Goal: Task Accomplishment & Management: Use online tool/utility

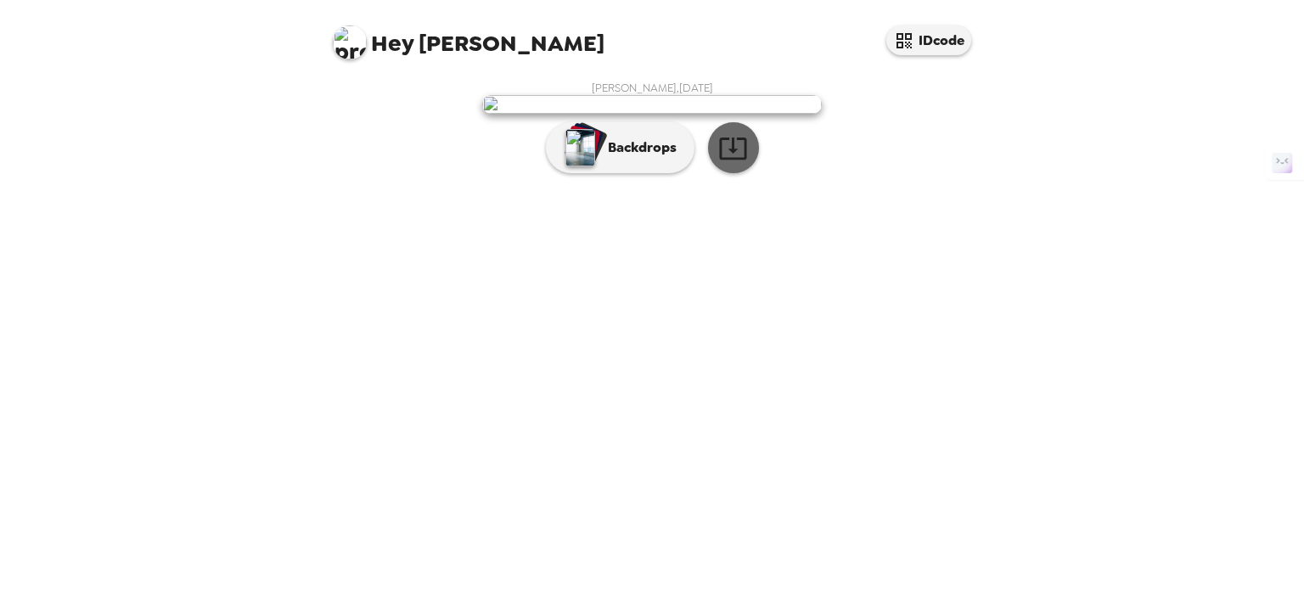
click at [735, 163] on icon "button" at bounding box center [733, 148] width 30 height 30
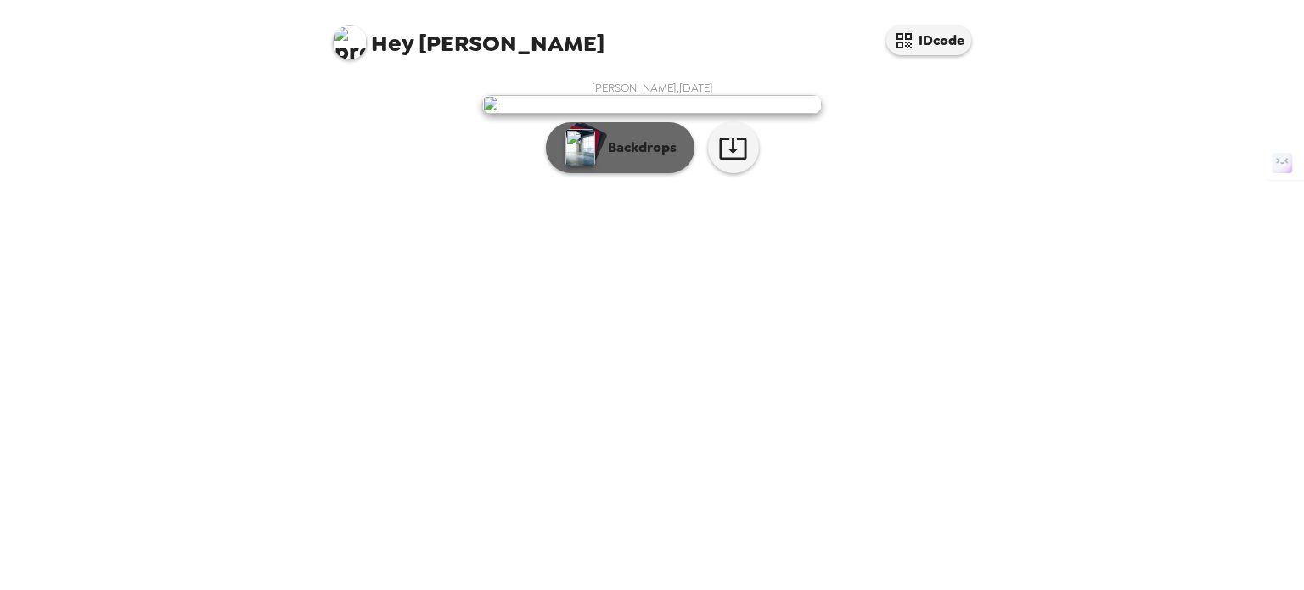
click at [566, 166] on img "button" at bounding box center [580, 147] width 30 height 37
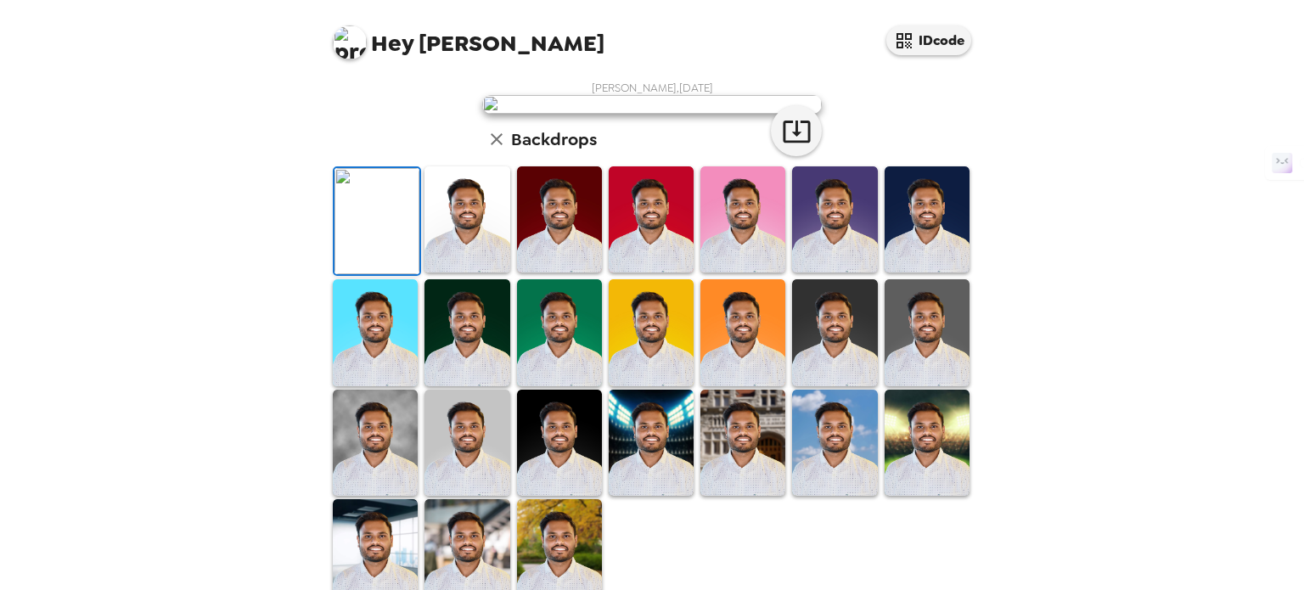
scroll to position [88, 0]
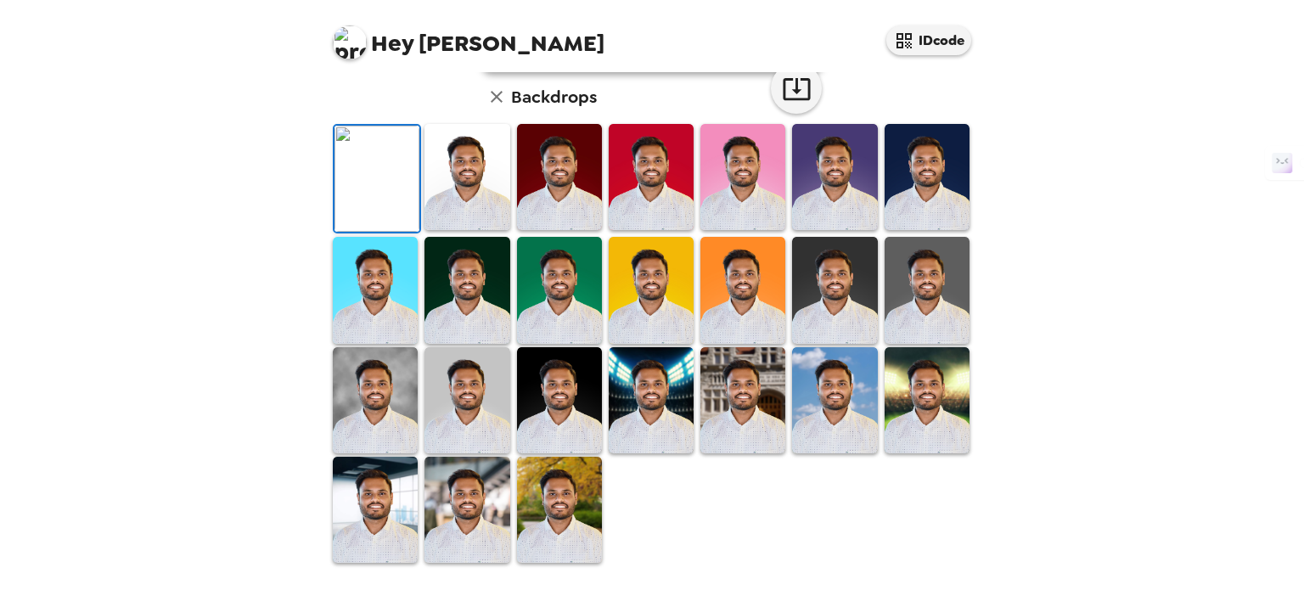
click at [550, 230] on img at bounding box center [559, 177] width 85 height 106
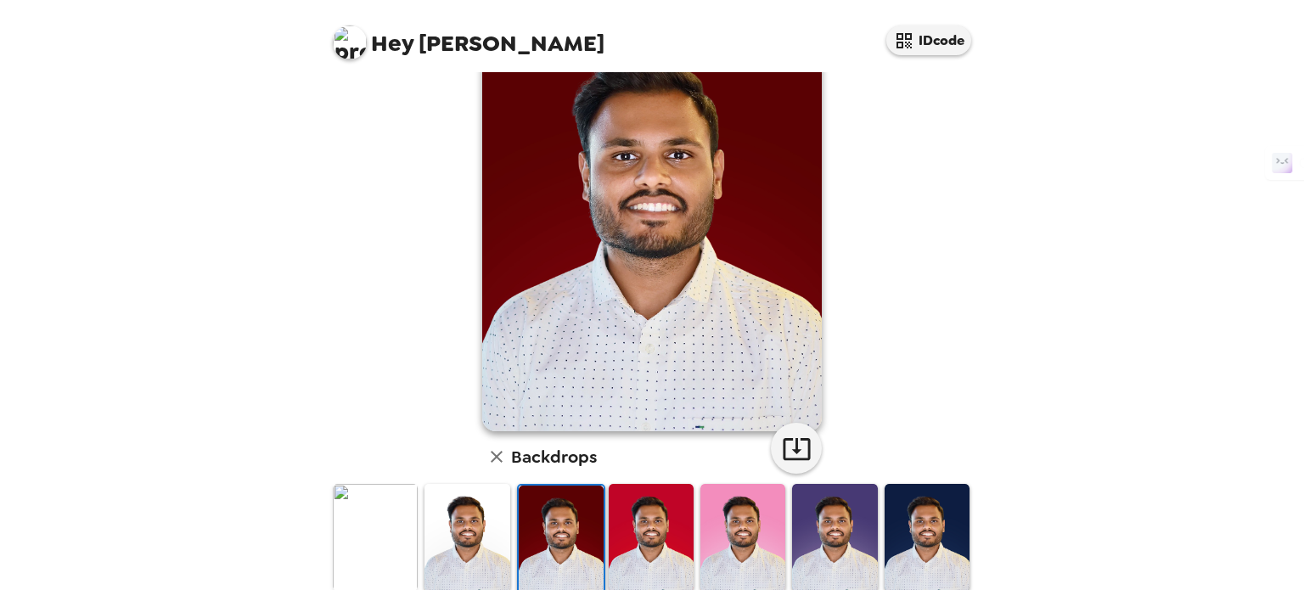
click at [549, 541] on img at bounding box center [561, 539] width 85 height 106
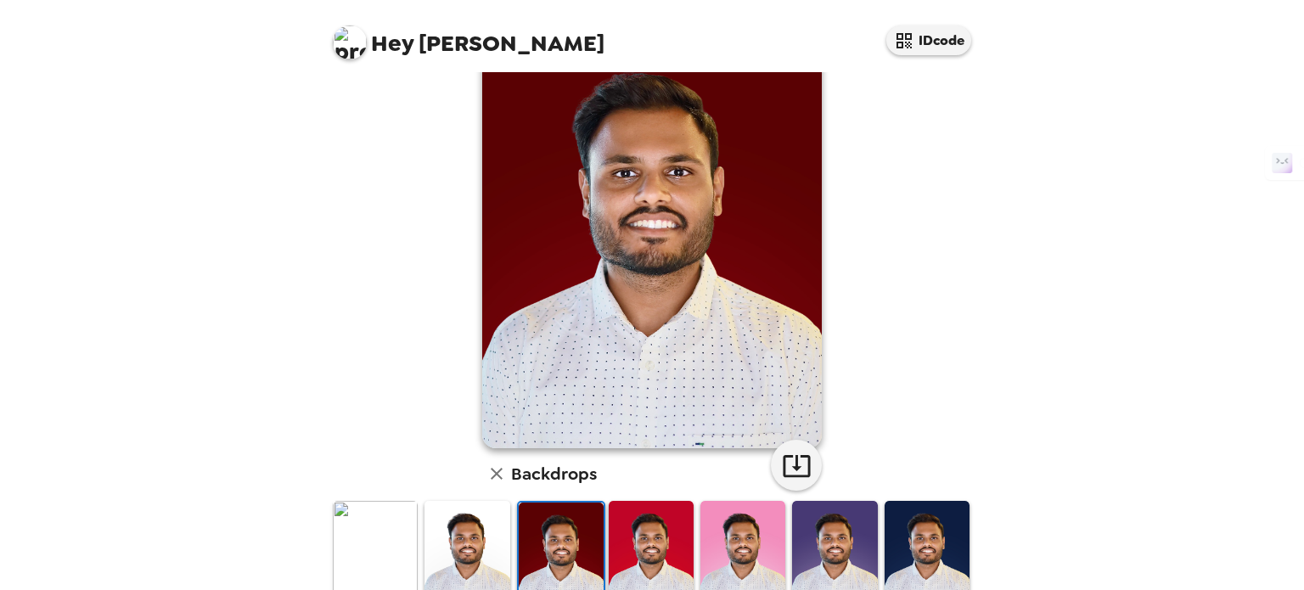
scroll to position [394, 0]
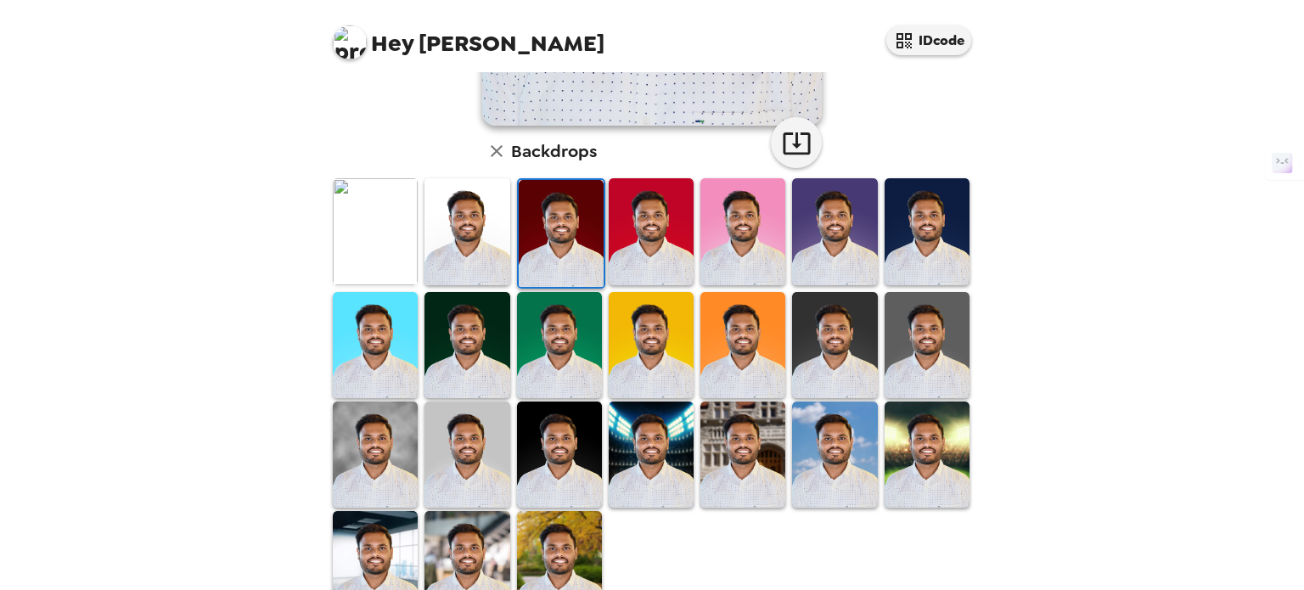
click at [763, 436] on img at bounding box center [742, 455] width 85 height 106
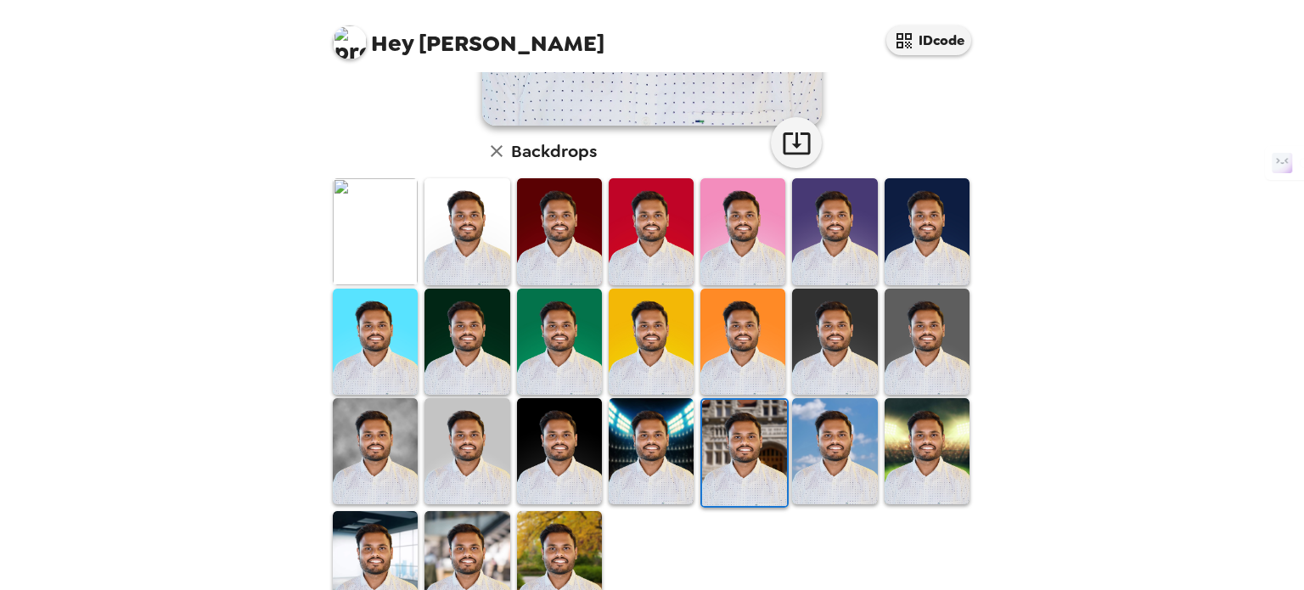
click at [910, 404] on img at bounding box center [927, 451] width 85 height 106
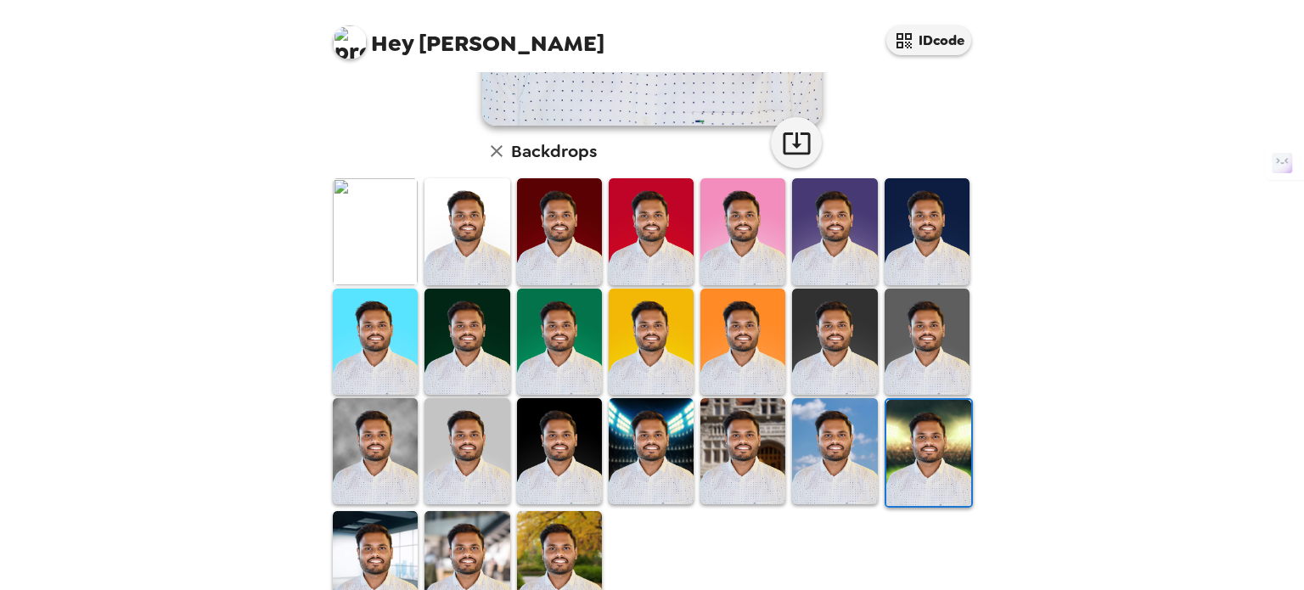
click at [444, 536] on img at bounding box center [467, 564] width 85 height 106
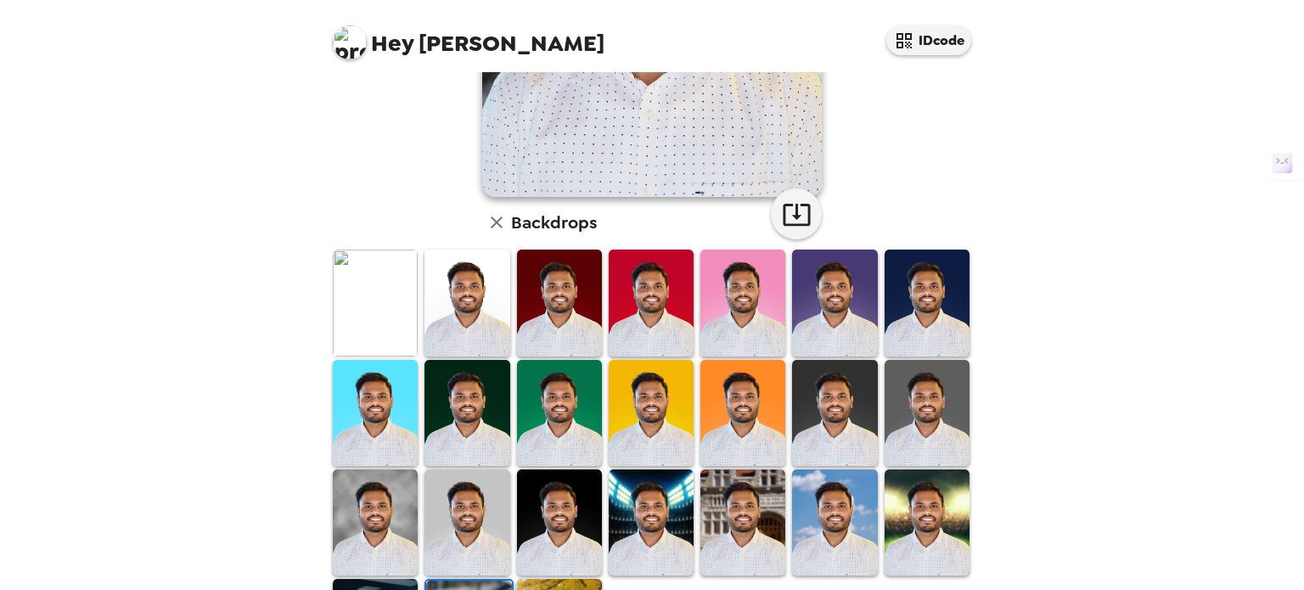
scroll to position [343, 0]
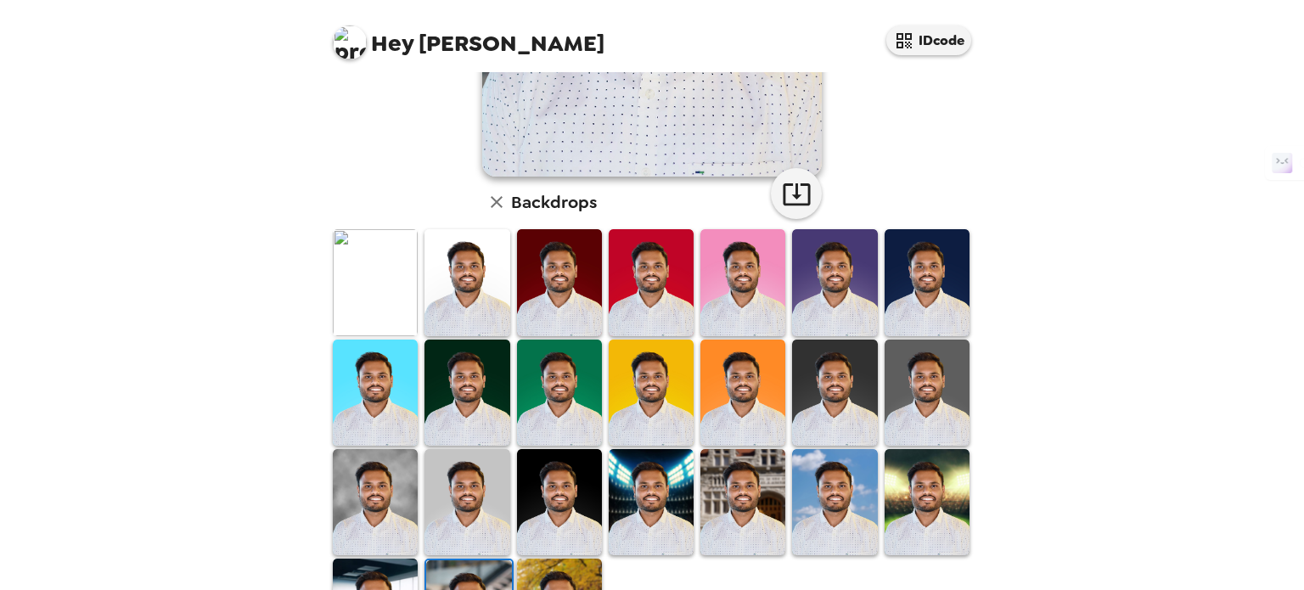
click at [465, 530] on img at bounding box center [467, 502] width 85 height 106
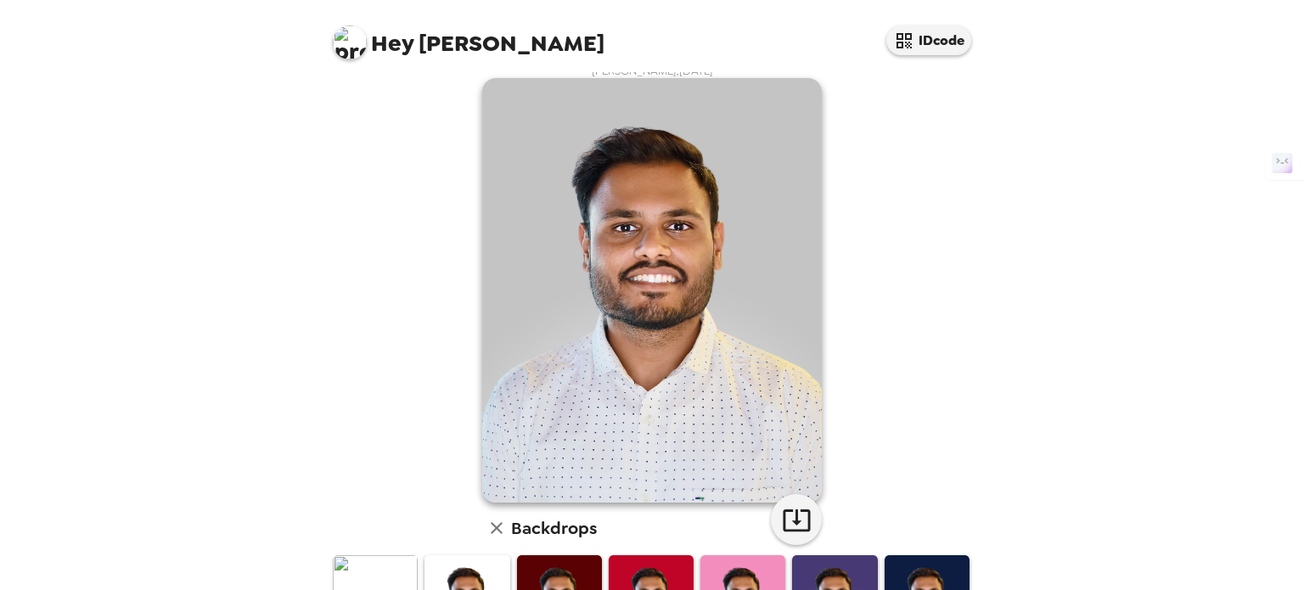
scroll to position [0, 0]
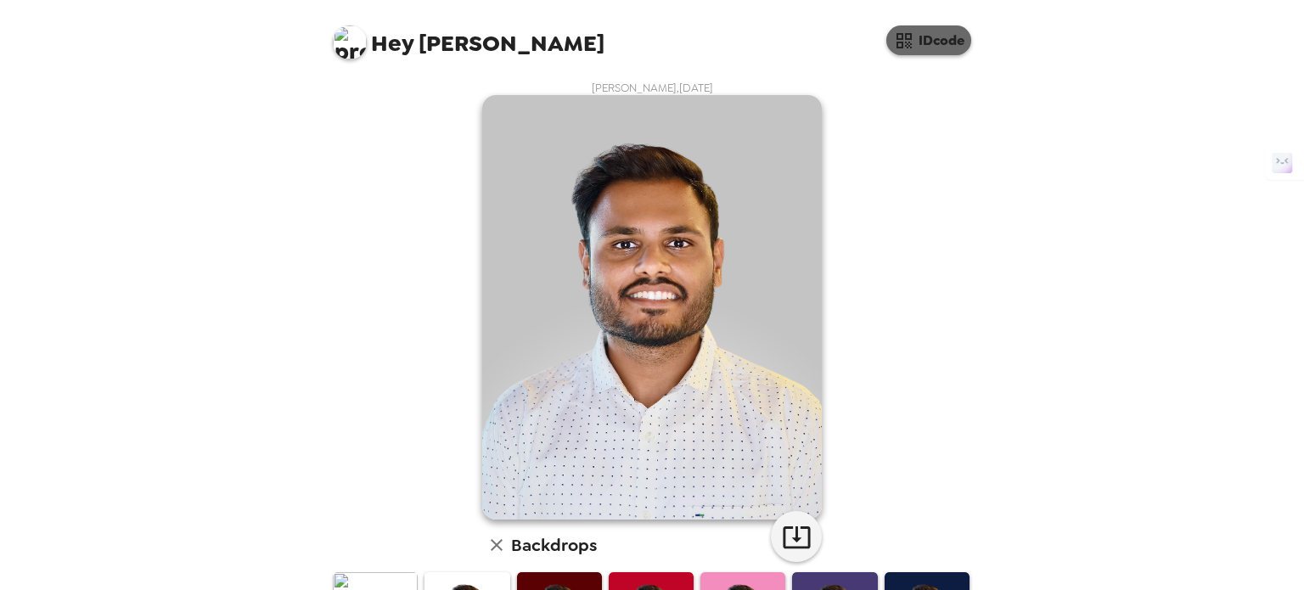
click at [935, 53] on button "IDcode" at bounding box center [928, 40] width 85 height 30
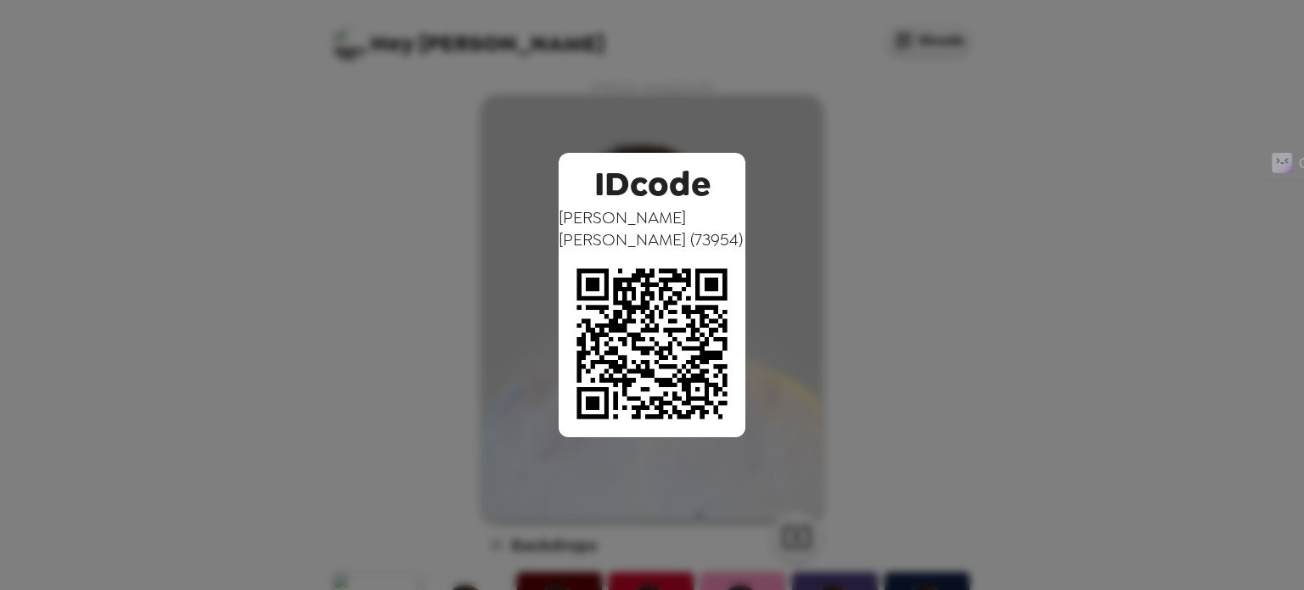
click at [762, 206] on div "IDcode [PERSON_NAME] ( 73954 )" at bounding box center [652, 295] width 1304 height 590
